Goal: Task Accomplishment & Management: Use online tool/utility

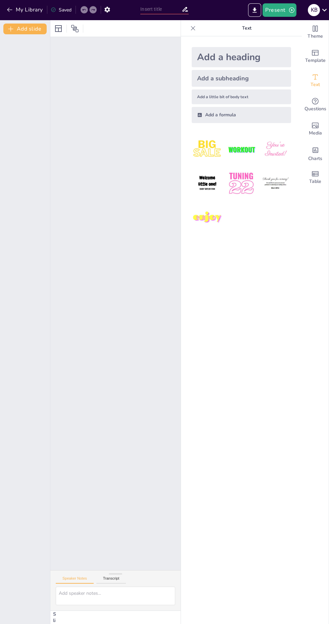
click at [196, 25] on icon at bounding box center [193, 28] width 7 height 7
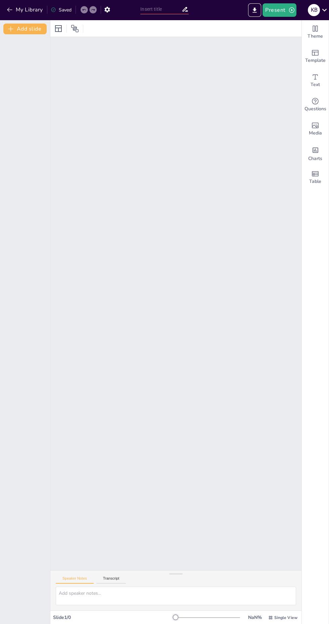
click at [157, 171] on div at bounding box center [175, 303] width 403 height 584
click at [165, 162] on div at bounding box center [175, 303] width 403 height 584
click at [171, 161] on div at bounding box center [176, 303] width 543 height 564
click at [75, 25] on icon at bounding box center [75, 29] width 8 height 8
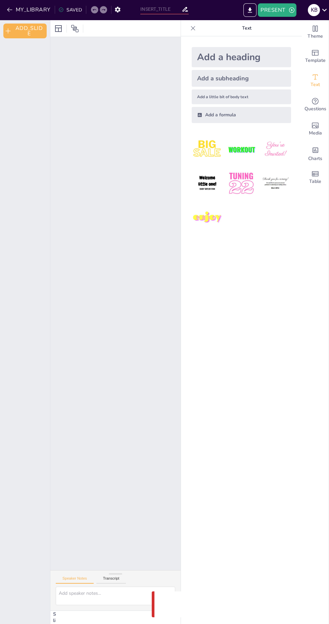
click at [192, 24] on div at bounding box center [193, 28] width 11 height 11
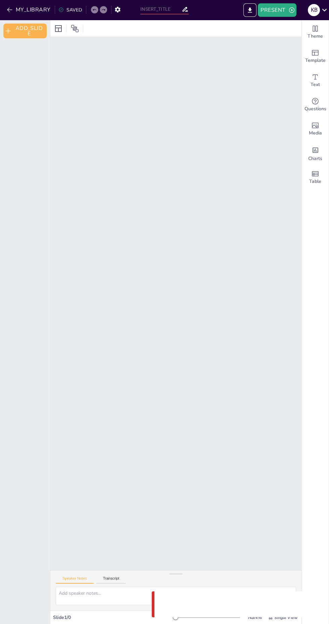
click at [31, 12] on button "MY_LIBRARY" at bounding box center [29, 9] width 48 height 11
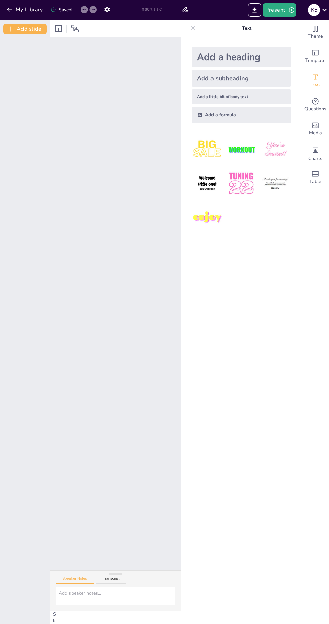
click at [315, 28] on icon "Change the overall theme" at bounding box center [315, 29] width 8 height 8
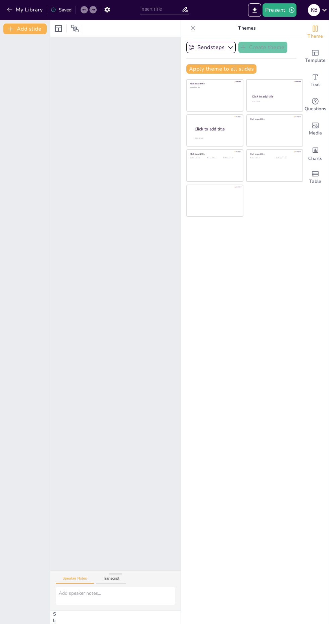
click at [318, 78] on icon "Add text boxes" at bounding box center [315, 77] width 8 height 8
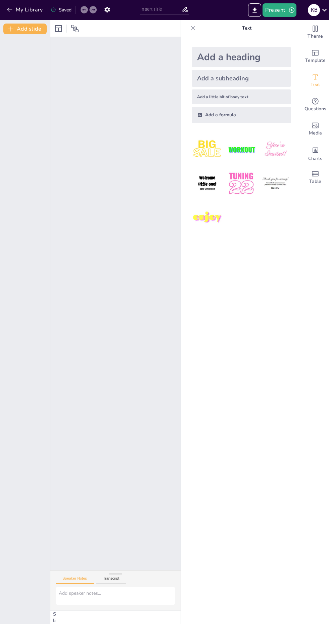
click at [317, 102] on icon "Get real-time input from your audience" at bounding box center [315, 101] width 8 height 8
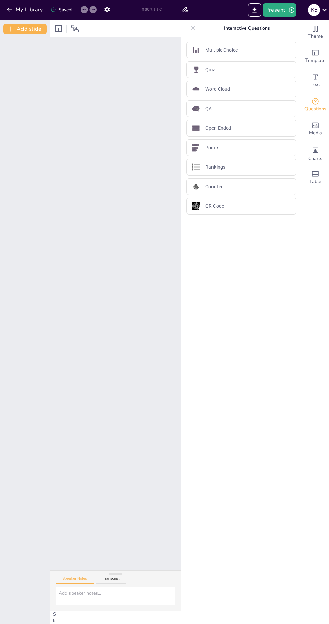
click at [315, 125] on icon "Add images, graphics, shapes or video" at bounding box center [315, 125] width 8 height 8
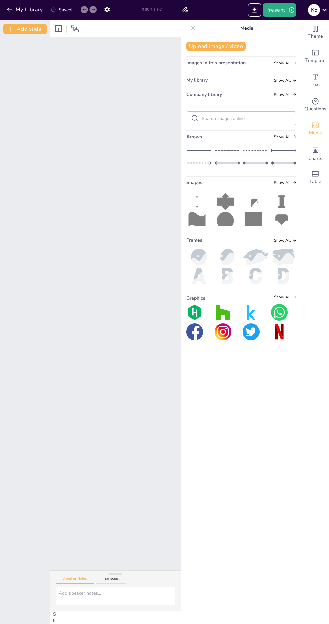
click at [319, 156] on span "Charts" at bounding box center [315, 158] width 14 height 7
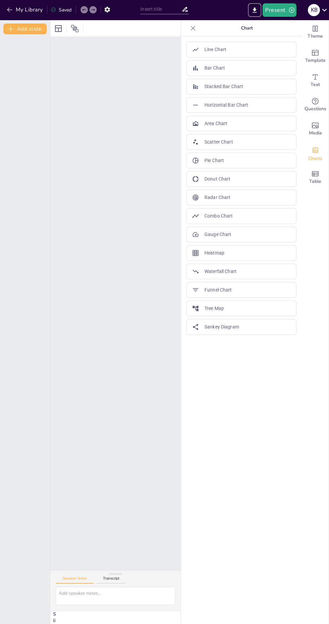
click at [325, 182] on div "Table" at bounding box center [315, 177] width 27 height 24
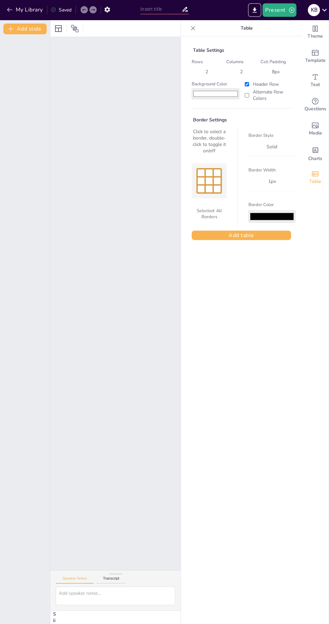
click at [323, 57] on span "Template" at bounding box center [315, 60] width 20 height 7
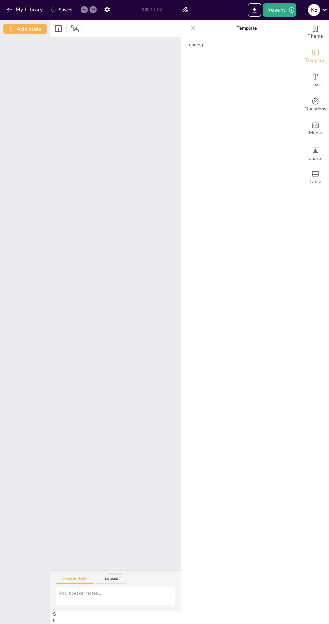
click at [193, 28] on icon at bounding box center [193, 28] width 4 height 4
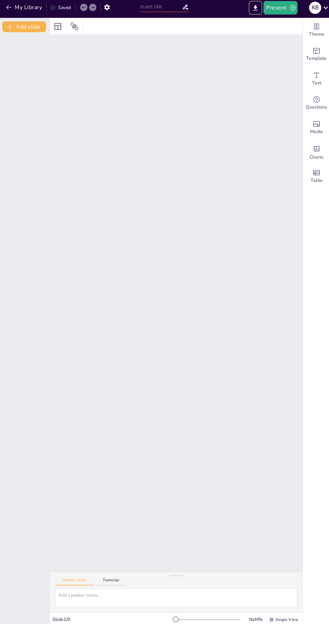
click at [314, 10] on div "K B" at bounding box center [314, 10] width 12 height 12
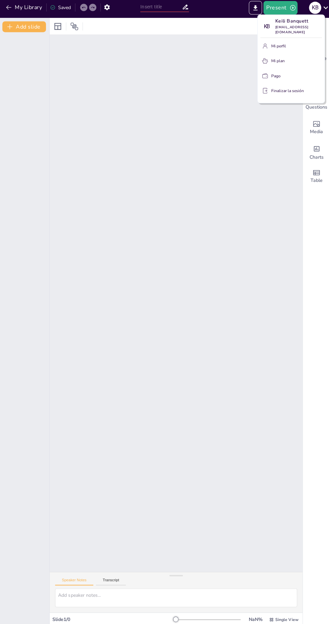
click at [219, 185] on div at bounding box center [164, 312] width 329 height 624
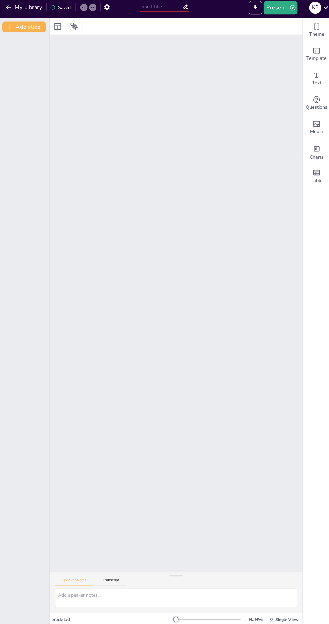
click at [281, 9] on button "Present" at bounding box center [280, 9] width 34 height 13
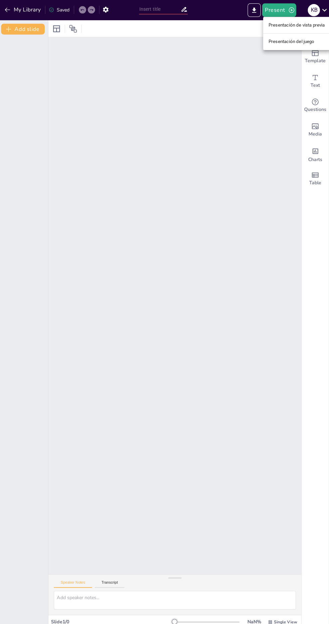
click at [305, 25] on font "Presentación de vista previa" at bounding box center [297, 25] width 56 height 5
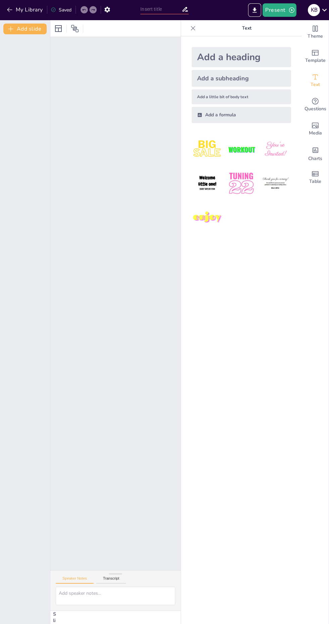
click at [318, 56] on icon "Add ready made slides" at bounding box center [315, 53] width 8 height 8
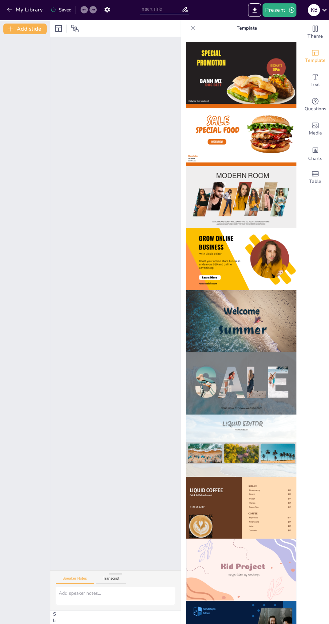
click at [308, 28] on div "Theme" at bounding box center [315, 32] width 27 height 24
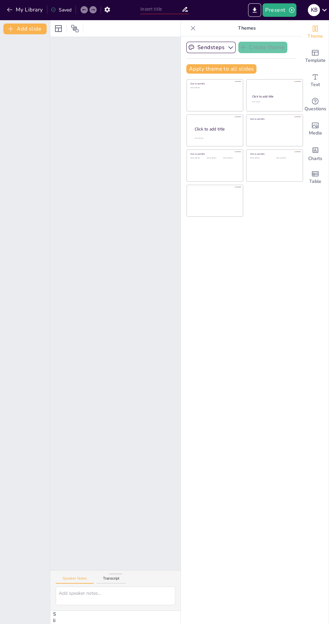
click at [174, 8] on input "text" at bounding box center [160, 9] width 41 height 10
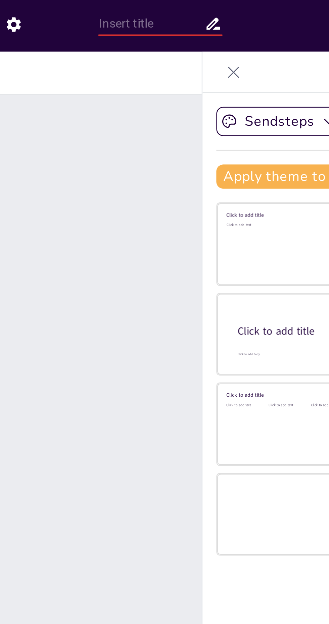
click at [179, 11] on input "text" at bounding box center [160, 9] width 41 height 10
click at [194, 26] on icon at bounding box center [193, 28] width 7 height 7
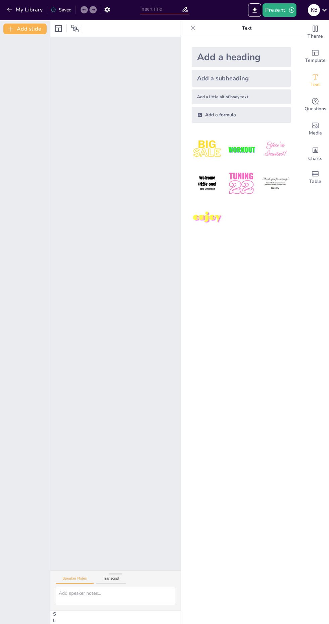
click at [22, 6] on button "My Library" at bounding box center [25, 9] width 41 height 11
click at [14, 11] on button "My Library" at bounding box center [25, 9] width 41 height 11
